Goal: Task Accomplishment & Management: Manage account settings

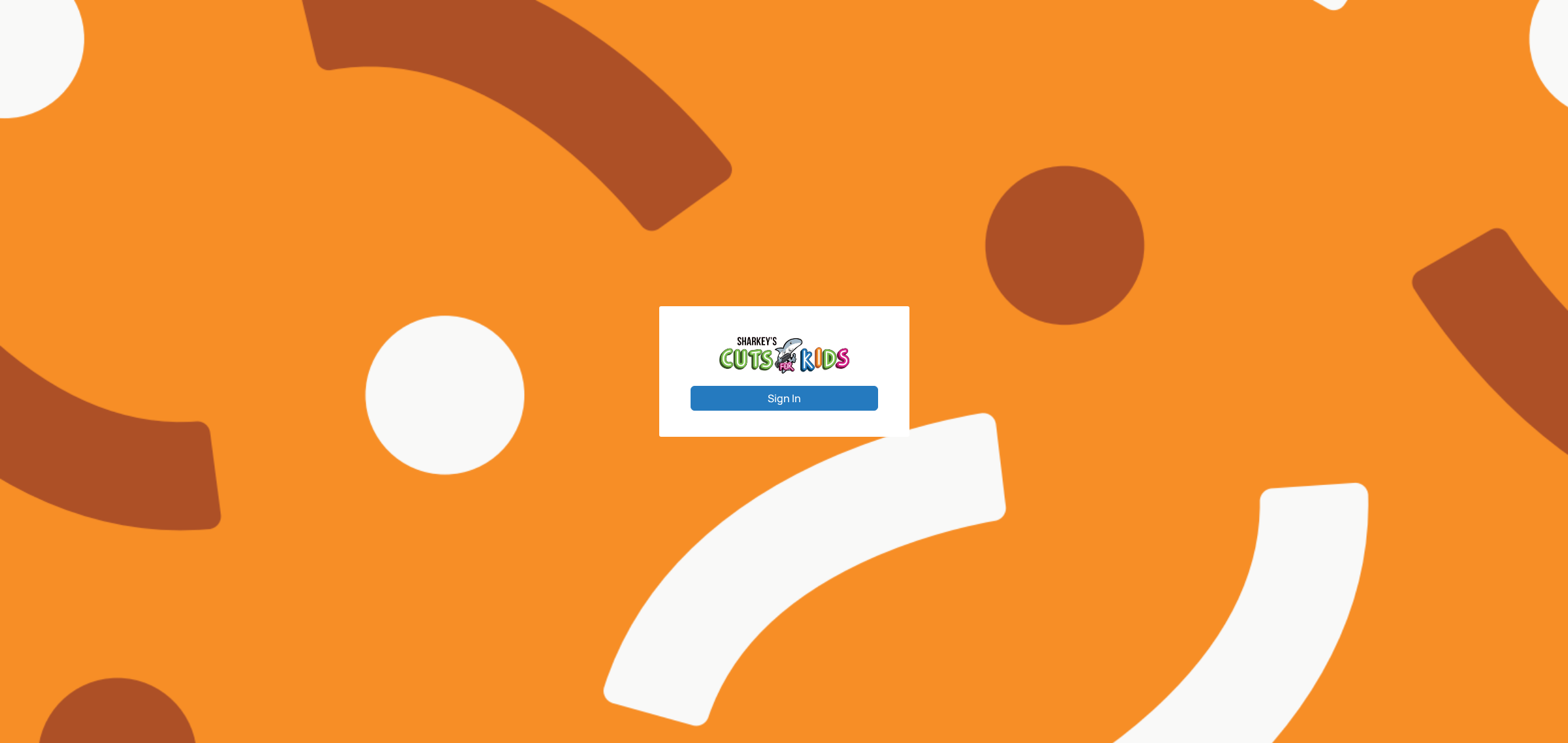
click at [807, 392] on button "Sign In" at bounding box center [784, 398] width 188 height 25
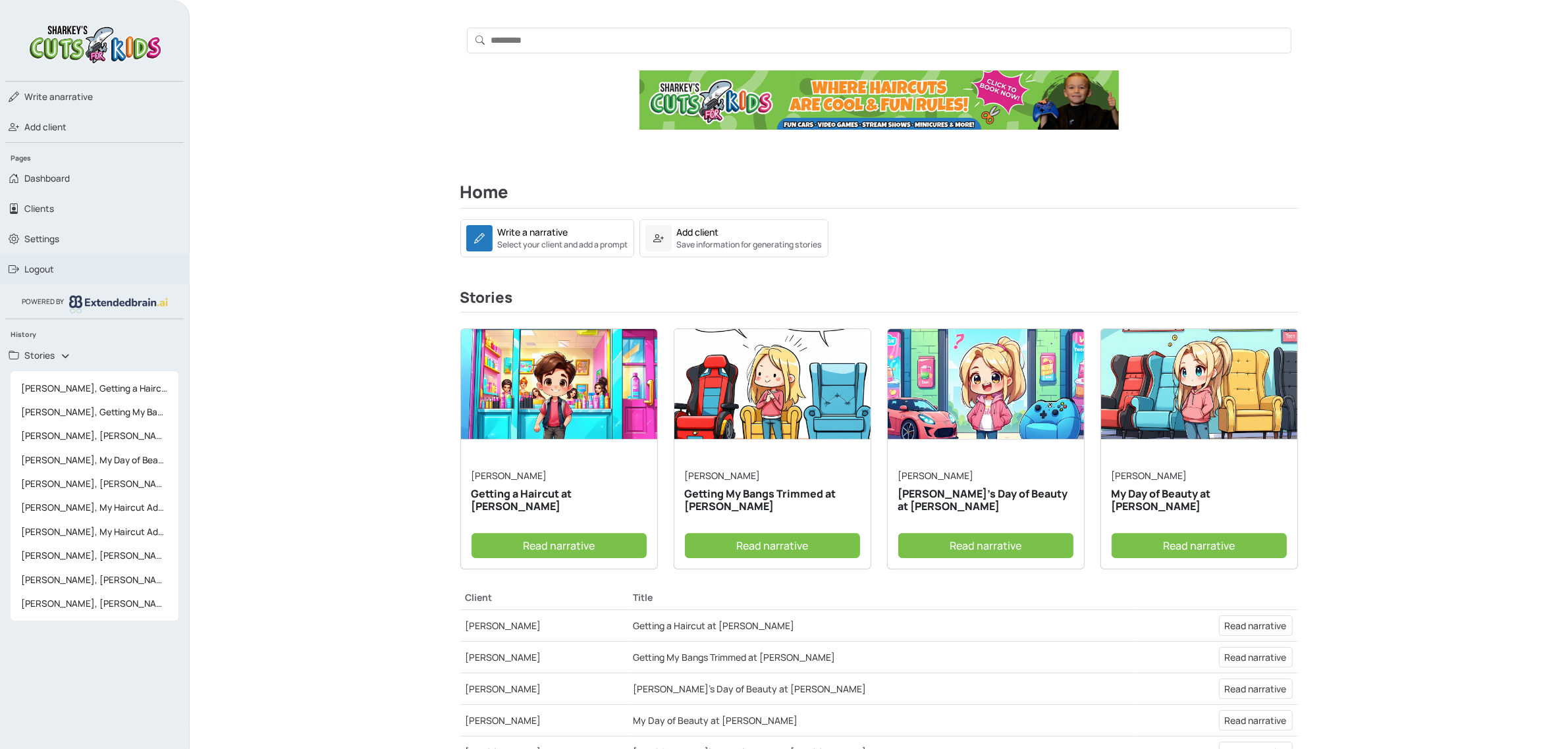
click at [41, 272] on span "Logout" at bounding box center [39, 269] width 30 height 13
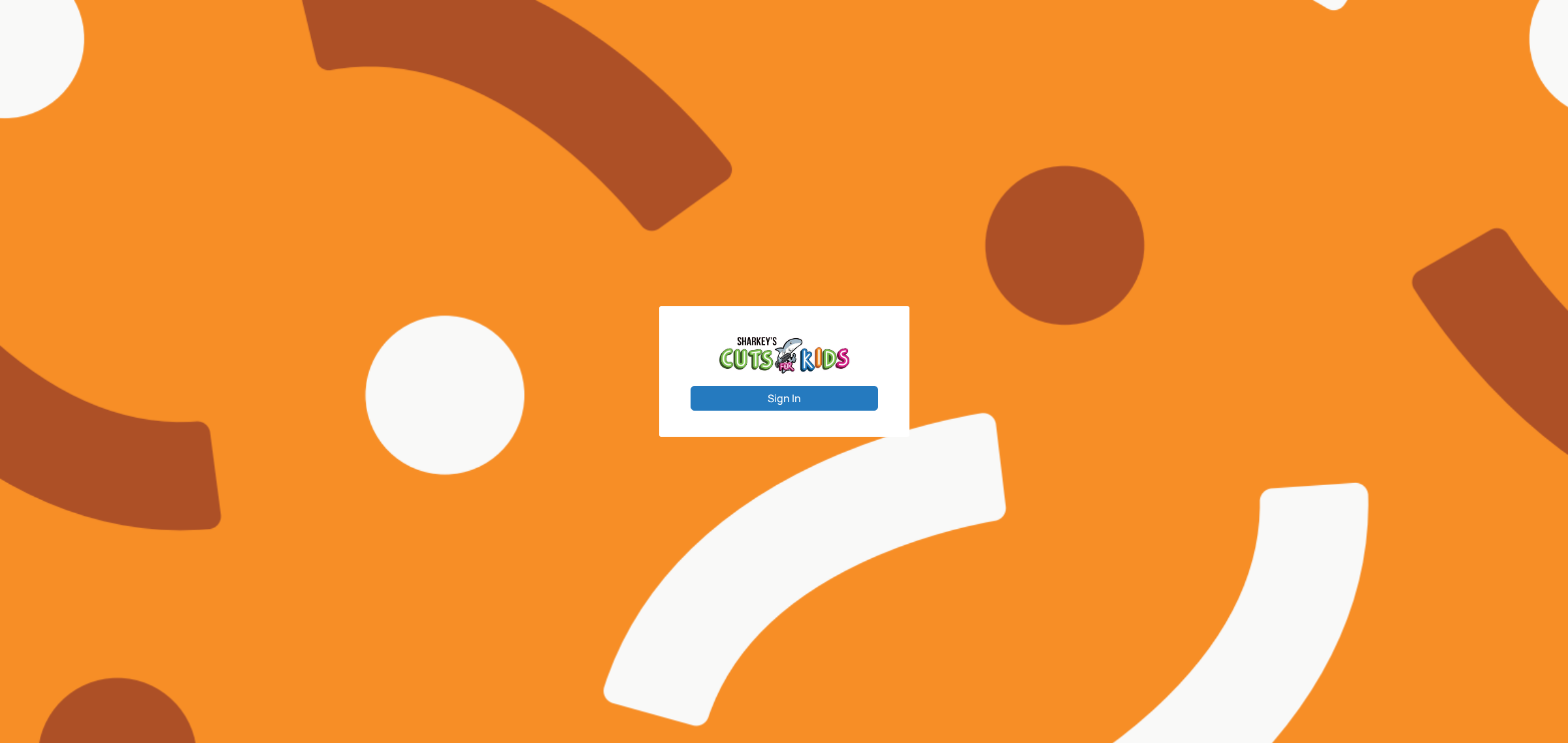
click at [760, 390] on button "Sign In" at bounding box center [784, 398] width 188 height 25
